Goal: Contribute content: Add original content to the website for others to see

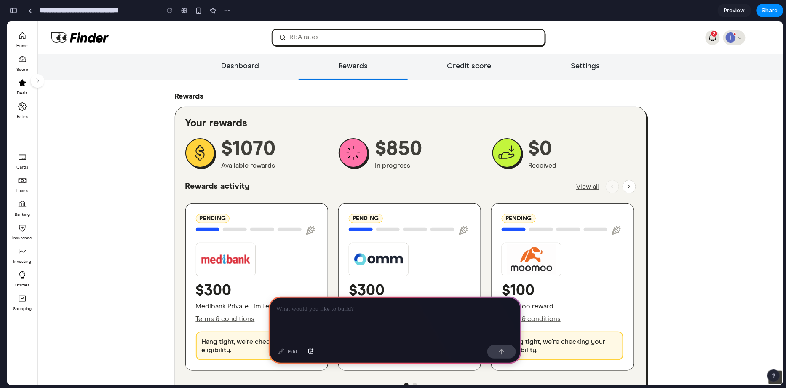
click at [318, 312] on p at bounding box center [395, 309] width 238 height 10
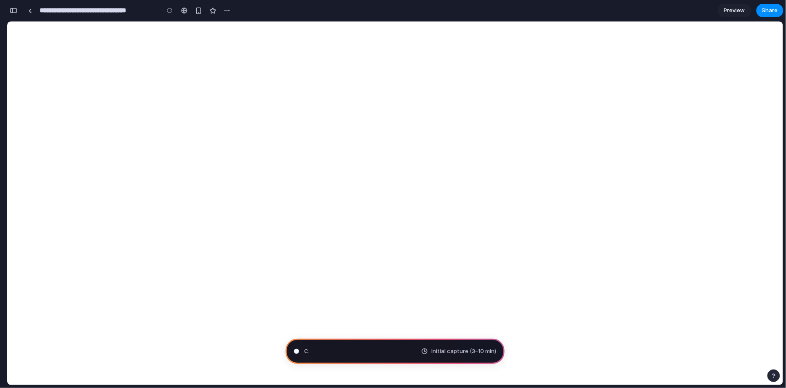
type input "**********"
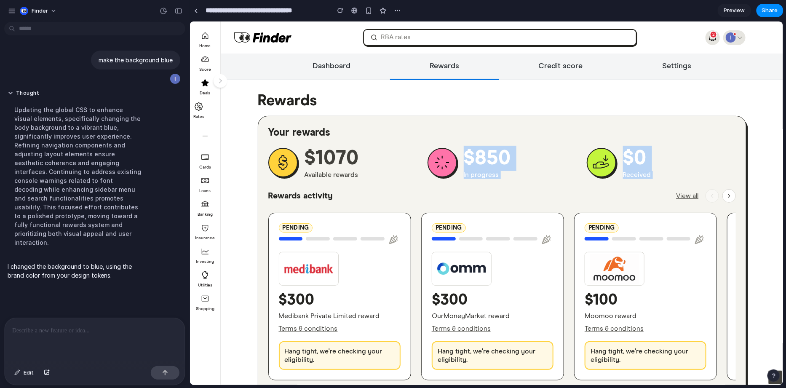
drag, startPoint x: 442, startPoint y: 162, endPoint x: 489, endPoint y: 180, distance: 50.2
click at [489, 180] on div "Your rewards $1070 Available rewards $850 In progress $0 Received Rewards activ…" at bounding box center [502, 264] width 489 height 298
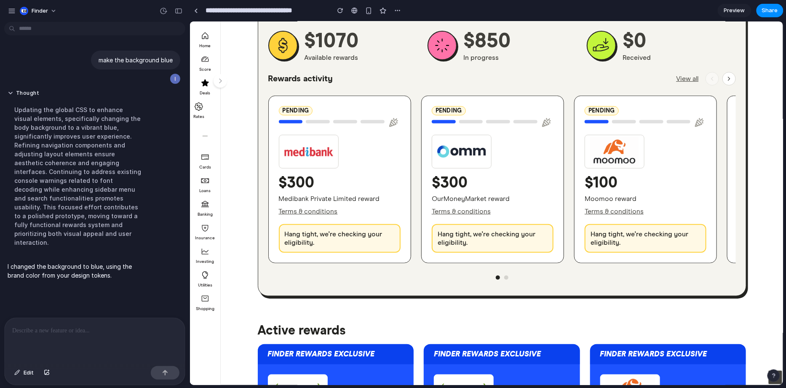
click at [113, 326] on p at bounding box center [94, 331] width 165 height 10
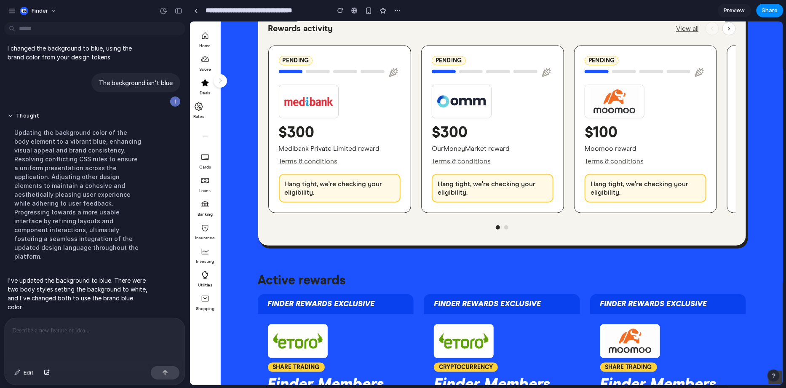
scroll to position [0, 0]
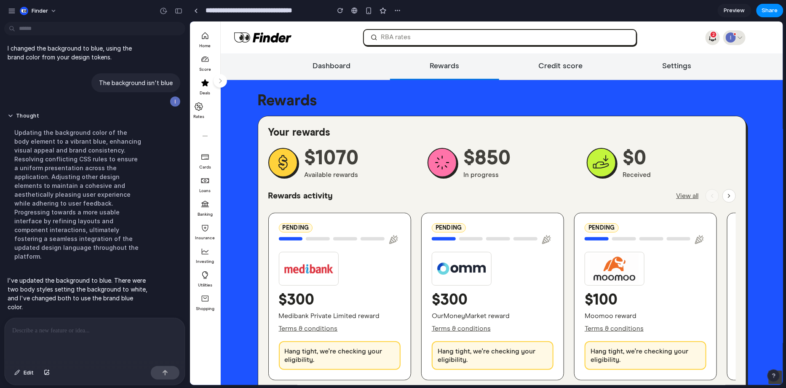
click at [77, 280] on p "I've updated the background to blue. There were two body styles setting the bac…" at bounding box center [78, 293] width 141 height 35
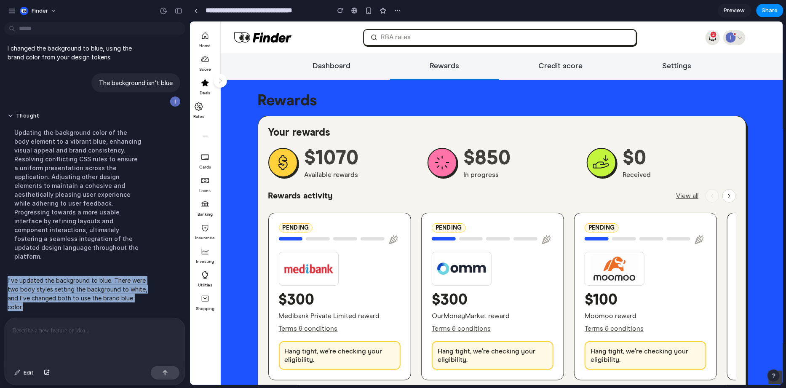
click at [77, 280] on p "I've updated the background to blue. There were two body styles setting the bac…" at bounding box center [78, 293] width 141 height 35
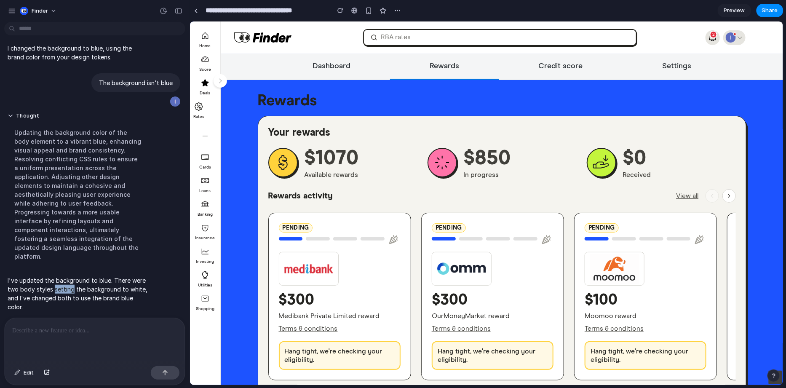
click at [77, 280] on p "I've updated the background to blue. There were two body styles setting the bac…" at bounding box center [78, 293] width 141 height 35
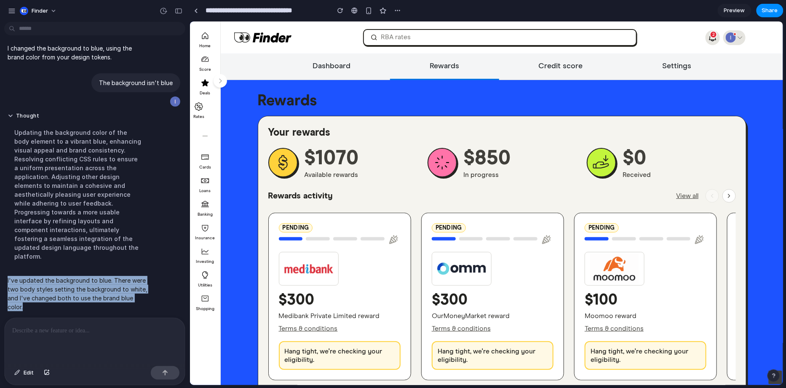
click at [77, 280] on p "I've updated the background to blue. There were two body styles setting the bac…" at bounding box center [78, 293] width 141 height 35
click at [75, 279] on p "I've updated the background to blue. There were two body styles setting the bac…" at bounding box center [78, 293] width 141 height 35
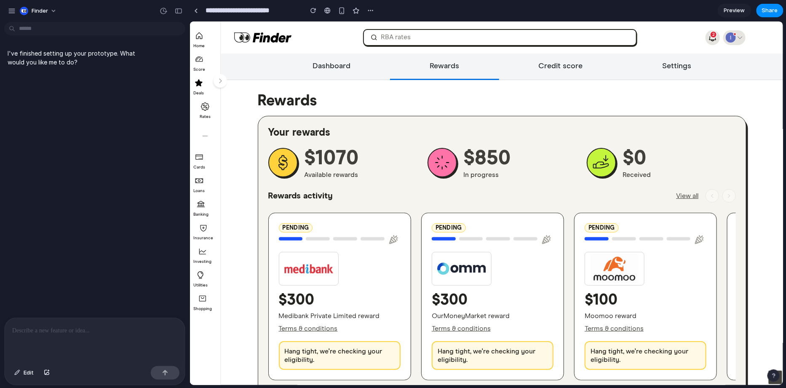
click at [75, 330] on p at bounding box center [94, 331] width 165 height 10
